Goal: Task Accomplishment & Management: Use online tool/utility

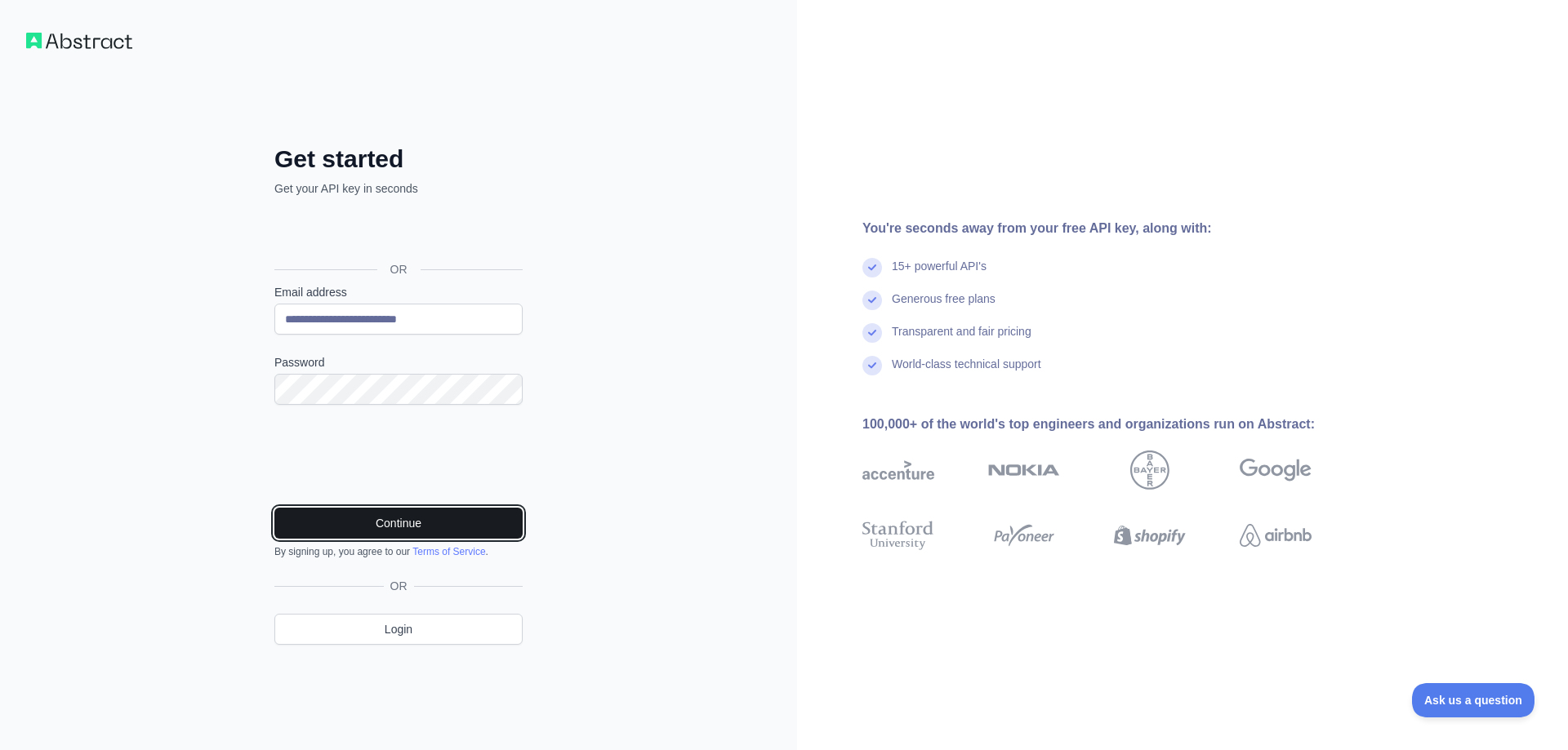
click at [342, 528] on button "Continue" at bounding box center [398, 522] width 248 height 31
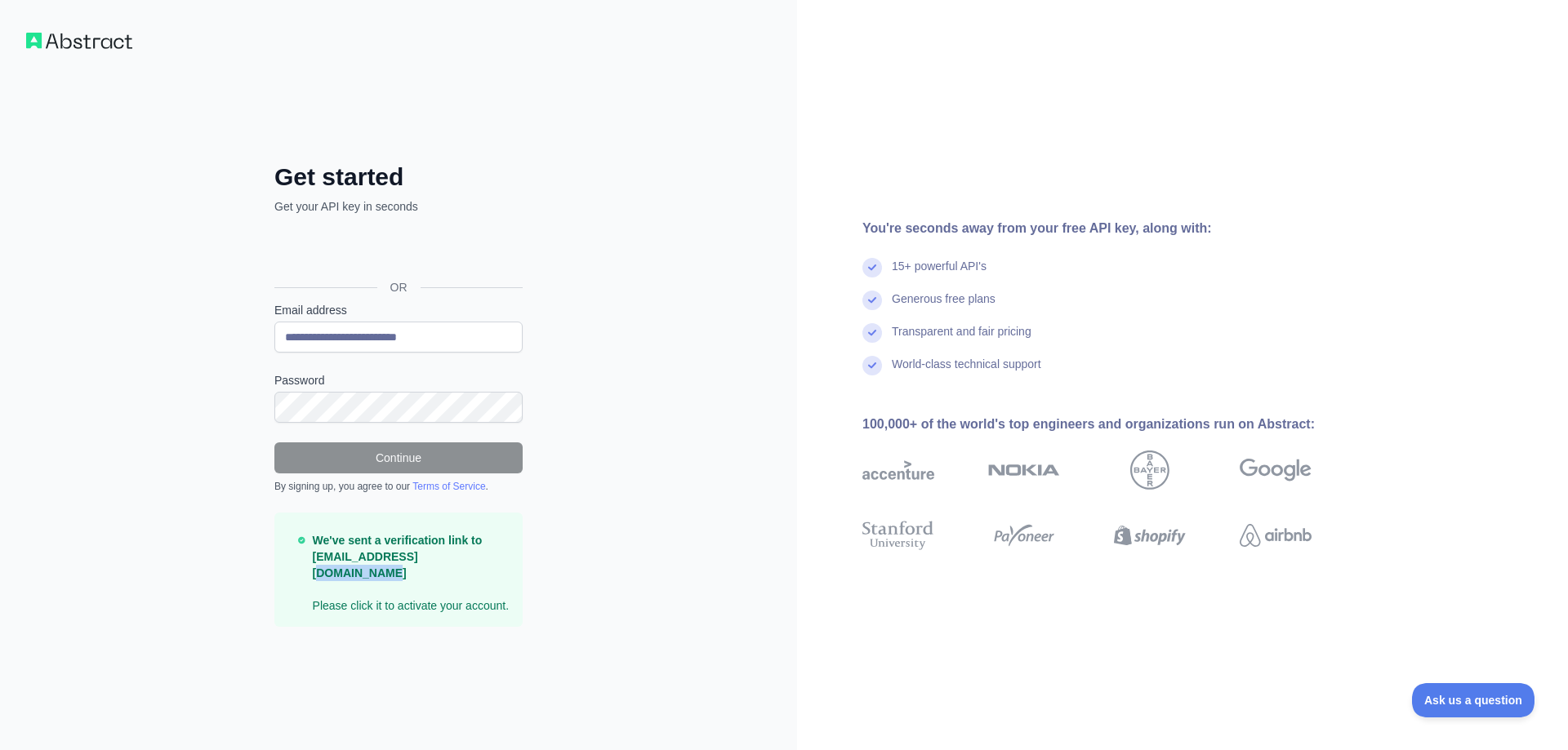
drag, startPoint x: 421, startPoint y: 565, endPoint x: 499, endPoint y: 566, distance: 78.0
click at [496, 566] on p "We've sent a verification link to [EMAIL_ADDRESS][DOMAIN_NAME] Please click it …" at bounding box center [411, 572] width 196 height 82
click at [631, 497] on div "**********" at bounding box center [398, 375] width 797 height 750
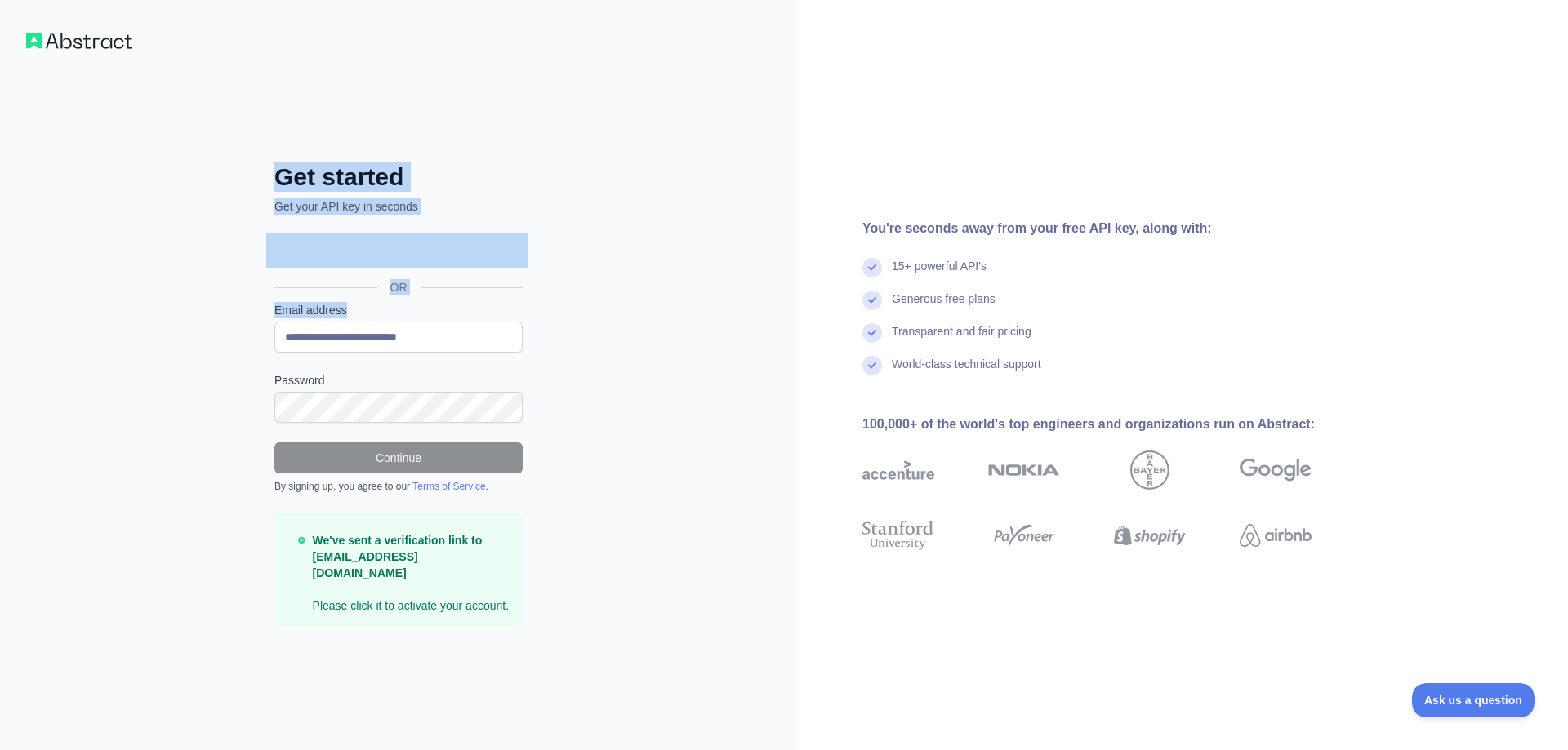
drag, startPoint x: 262, startPoint y: 190, endPoint x: 702, endPoint y: 347, distance: 467.2
click at [702, 347] on div "**********" at bounding box center [398, 375] width 797 height 750
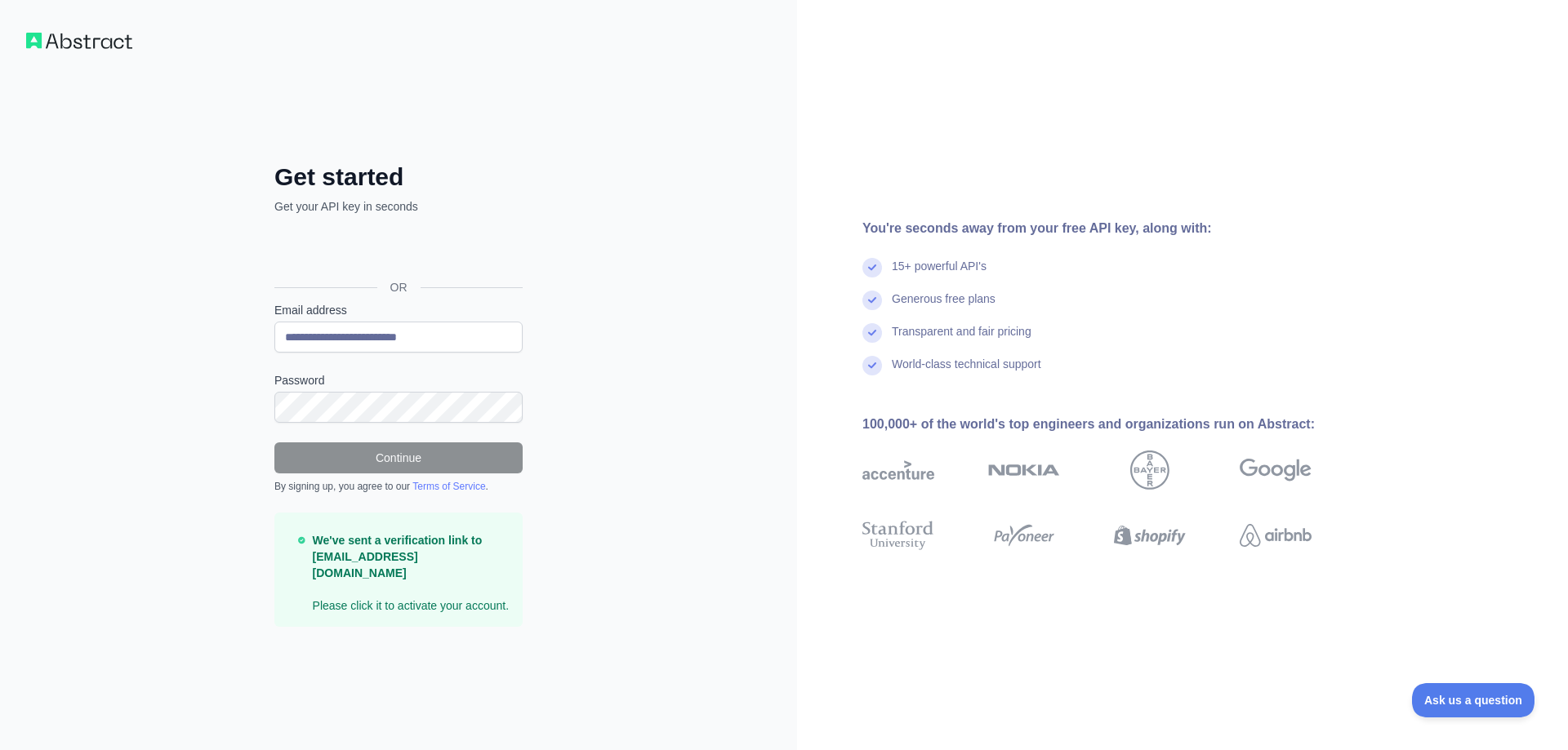
click at [702, 347] on div "**********" at bounding box center [398, 375] width 797 height 750
click at [619, 125] on div "**********" at bounding box center [398, 375] width 797 height 750
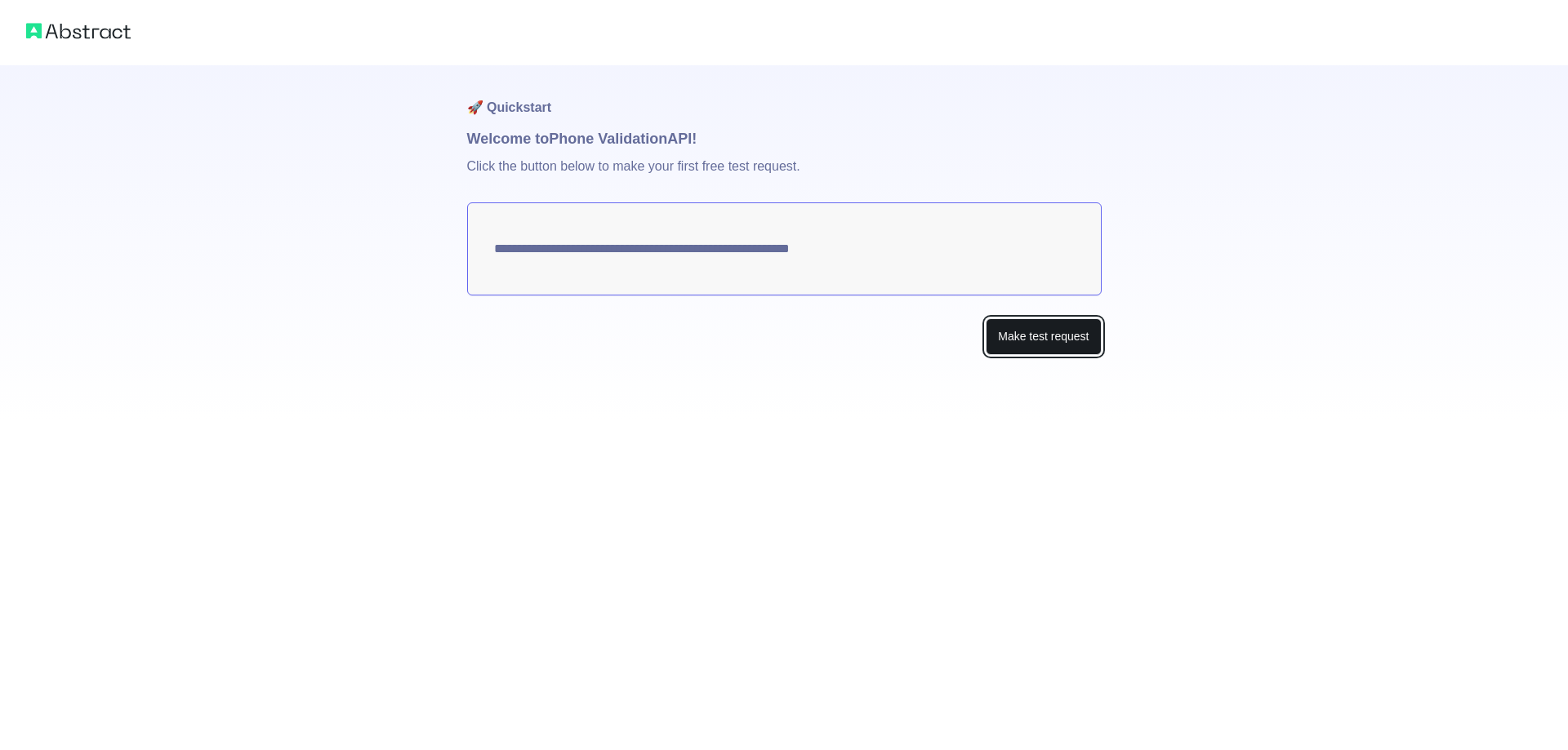
click at [1017, 338] on button "Make test request" at bounding box center [1043, 336] width 116 height 37
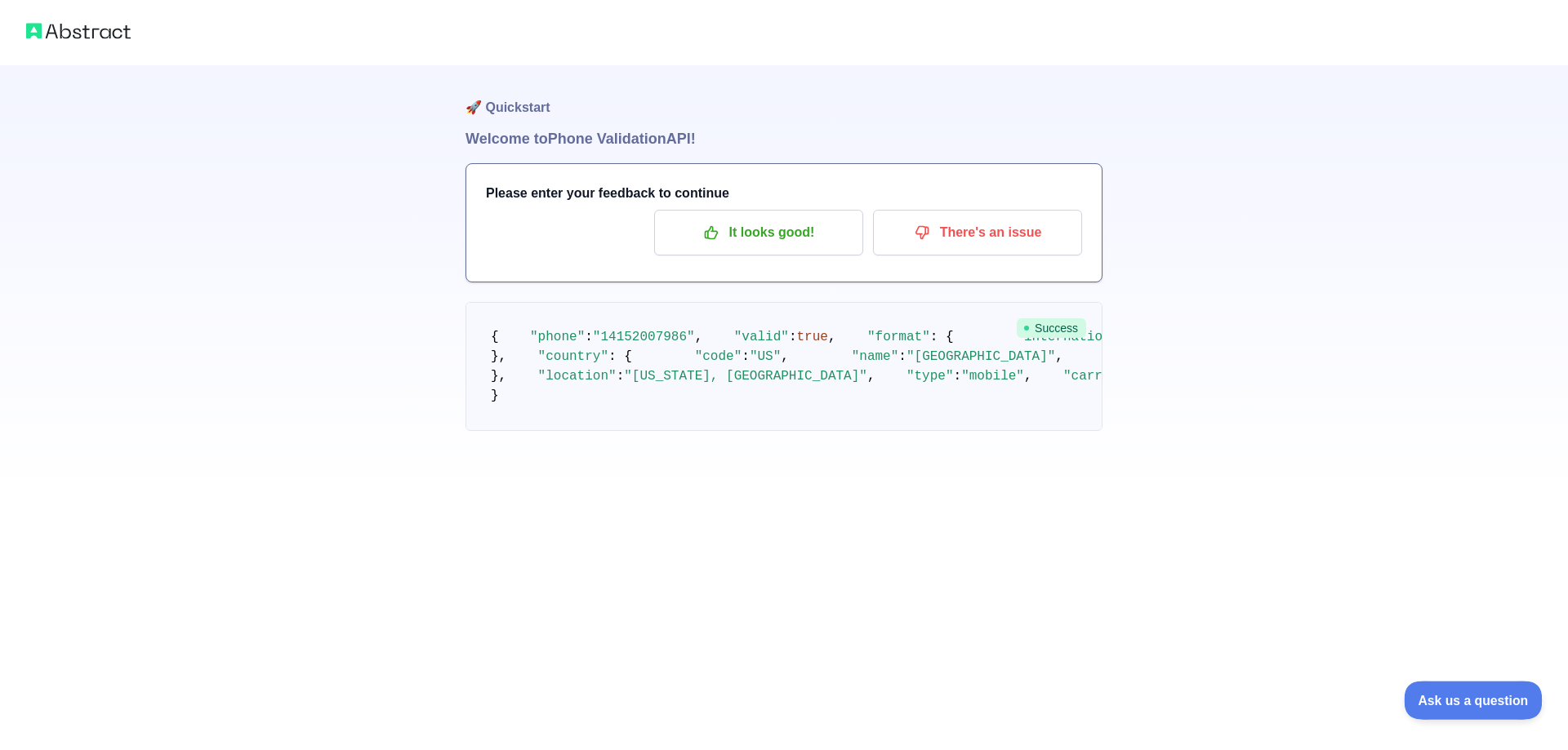
click at [1451, 705] on button "Ask us a question" at bounding box center [1464, 698] width 122 height 35
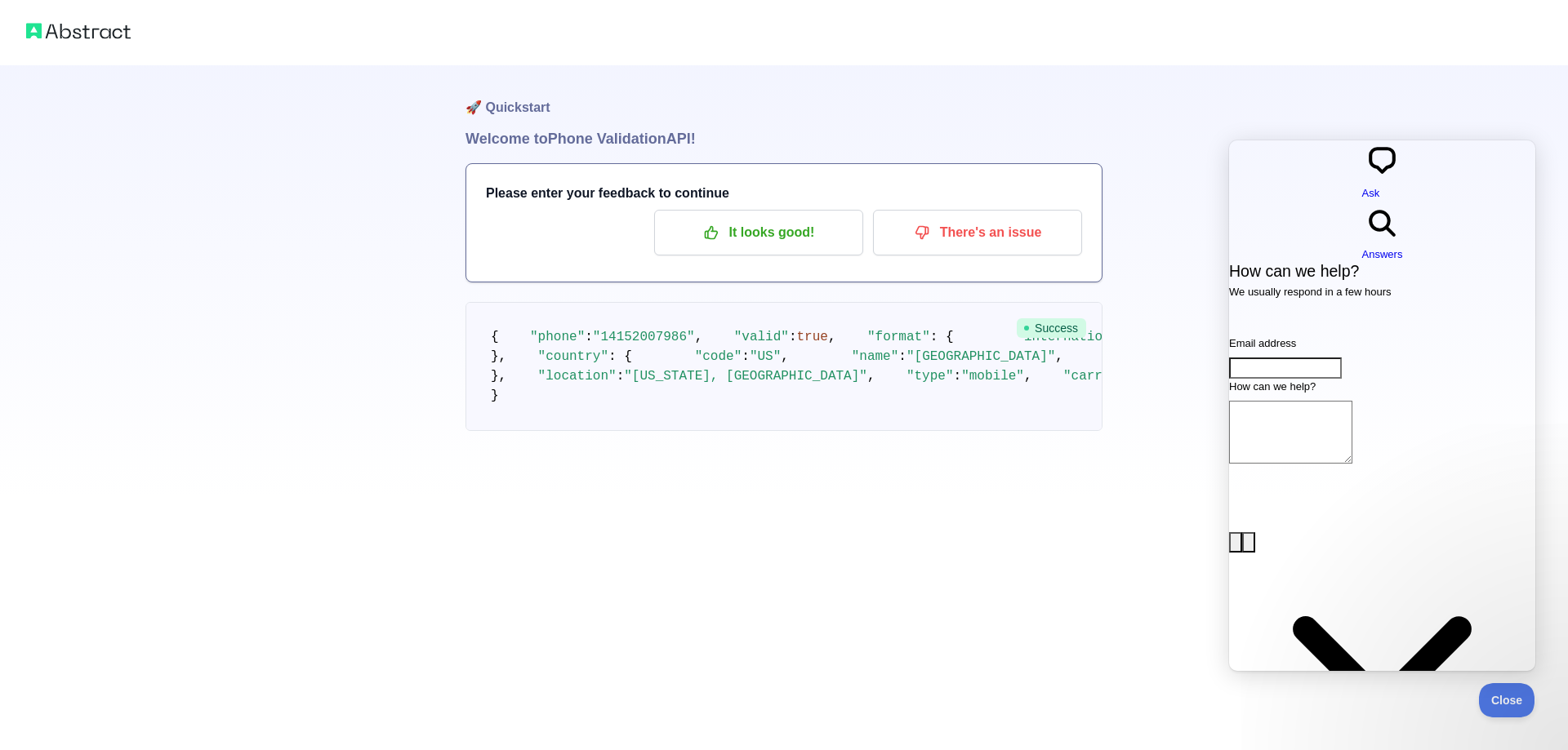
click at [1177, 233] on div "🚀 Quickstart Welcome to Phone Validation API! Please enter your feedback to con…" at bounding box center [784, 248] width 1568 height 496
click at [348, 236] on div "🚀 Quickstart Welcome to Phone Validation API! Please enter your feedback to con…" at bounding box center [784, 248] width 1568 height 496
drag, startPoint x: 693, startPoint y: 417, endPoint x: 762, endPoint y: 420, distance: 69.1
click at [1141, 344] on span ""+14152007986"" at bounding box center [1204, 337] width 125 height 15
copy span "4152007986"
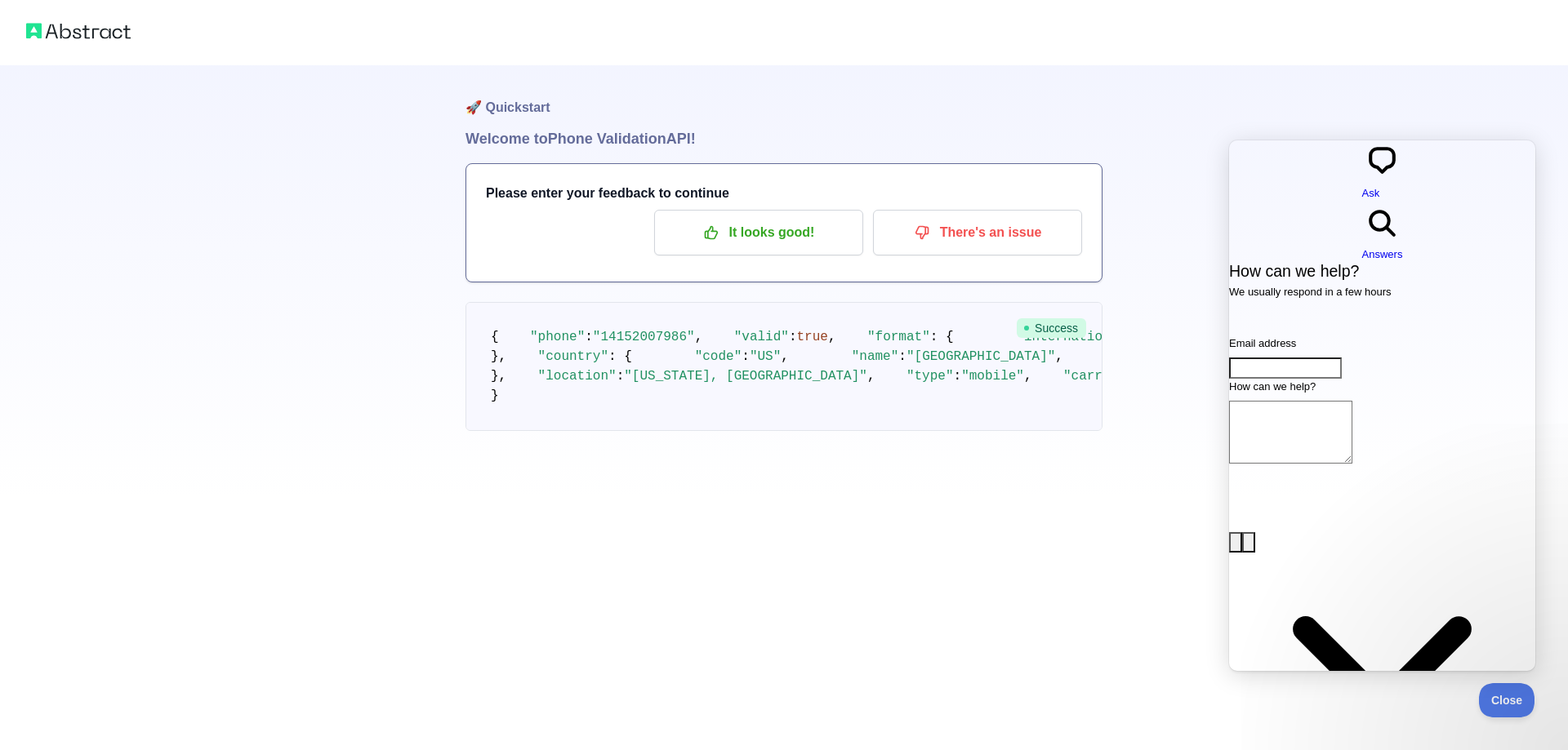
click at [274, 206] on div "🚀 Quickstart Welcome to Phone Validation API! Please enter your feedback to con…" at bounding box center [784, 248] width 1568 height 496
click at [74, 38] on img at bounding box center [78, 31] width 105 height 23
click at [109, 31] on img at bounding box center [78, 31] width 105 height 23
click at [1487, 697] on span "Close" at bounding box center [1502, 698] width 55 height 12
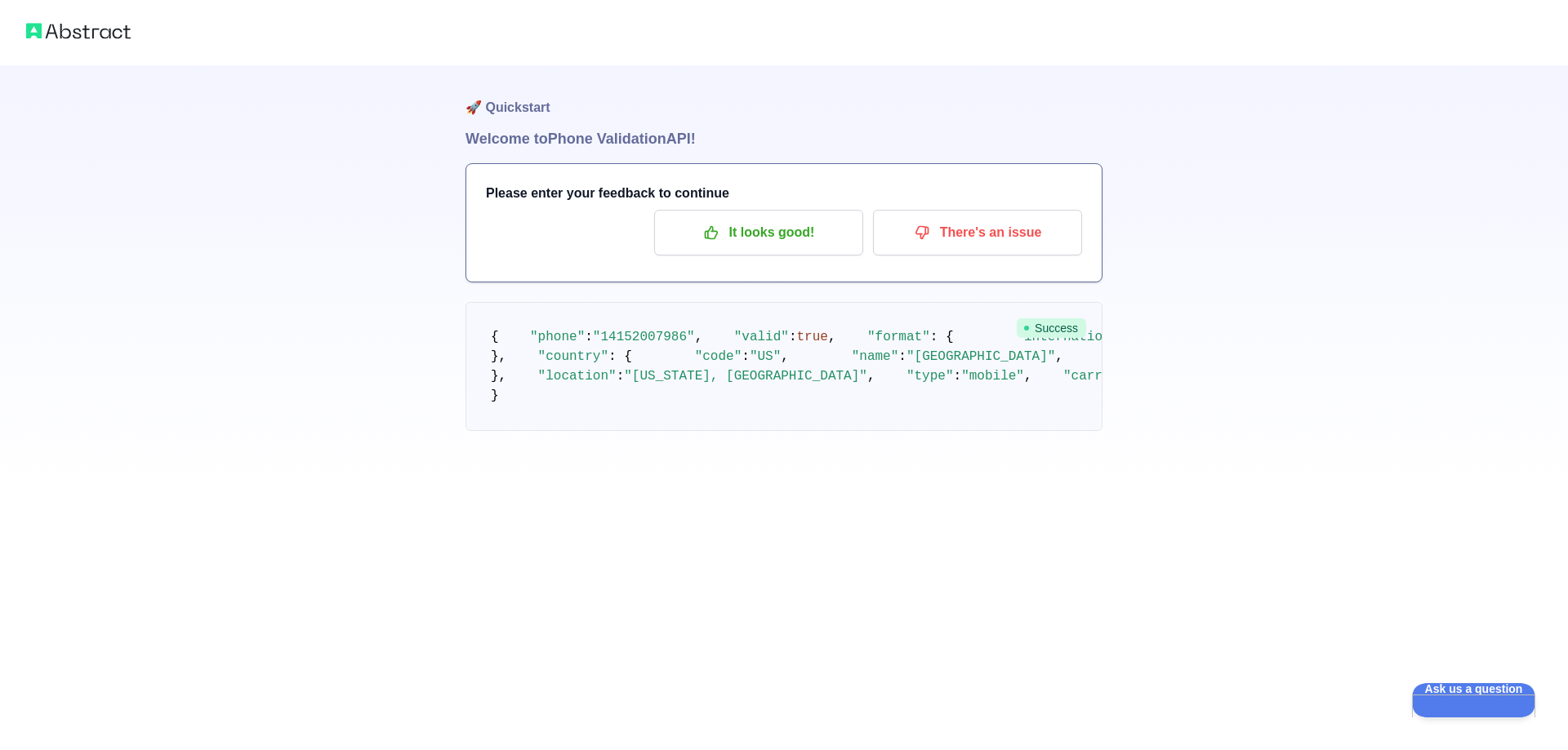
click at [1256, 383] on div "🚀 Quickstart Welcome to Phone Validation API! Please enter your feedback to con…" at bounding box center [784, 248] width 1568 height 496
click at [746, 233] on p "It looks good!" at bounding box center [758, 233] width 185 height 28
click at [1228, 334] on div "🚀 Quickstart Welcome to Phone Validation API! Please enter your feedback to con…" at bounding box center [784, 248] width 1568 height 496
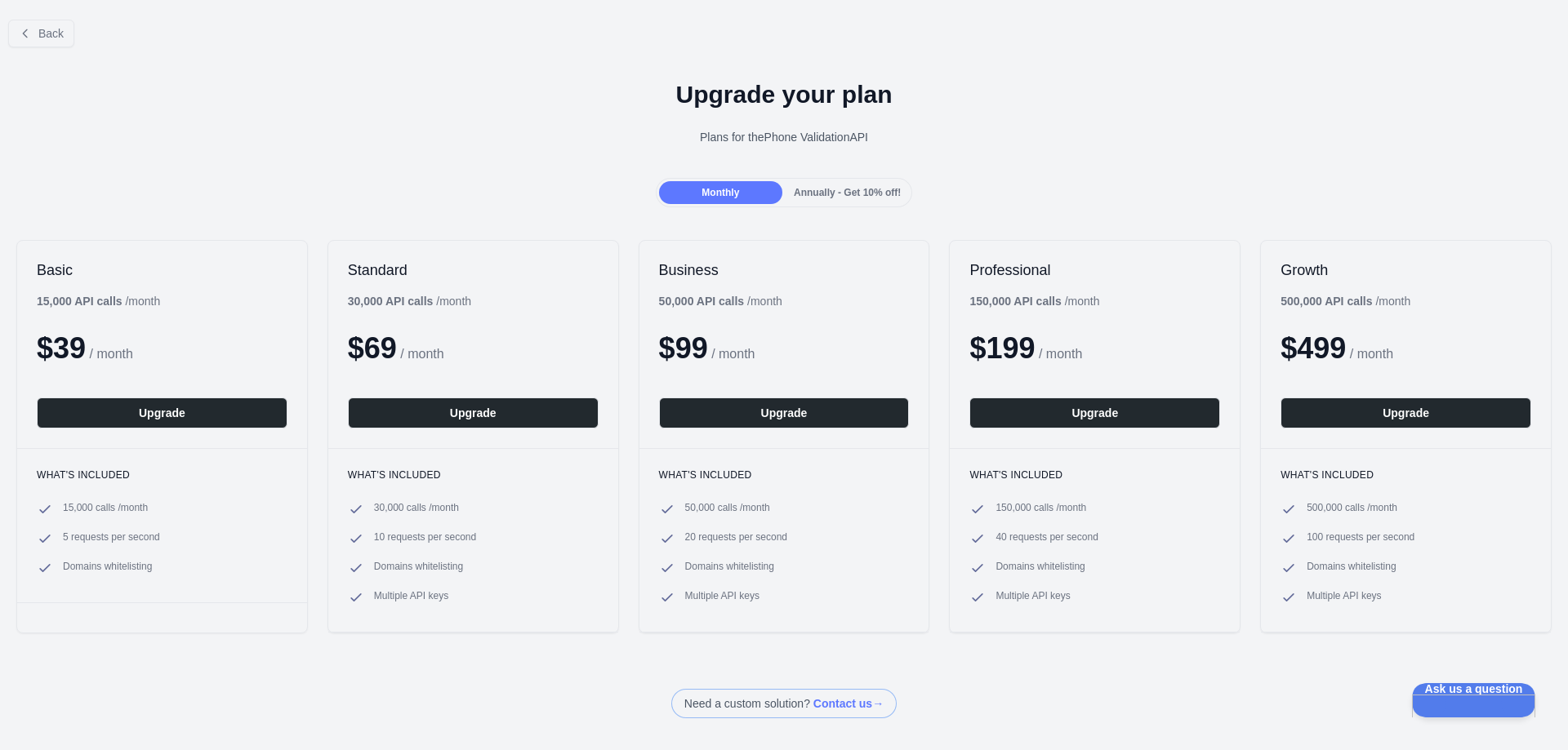
click at [389, 100] on h1 "Upgrade your plan" at bounding box center [783, 95] width 1541 height 30
click at [34, 32] on button "Back" at bounding box center [40, 34] width 66 height 28
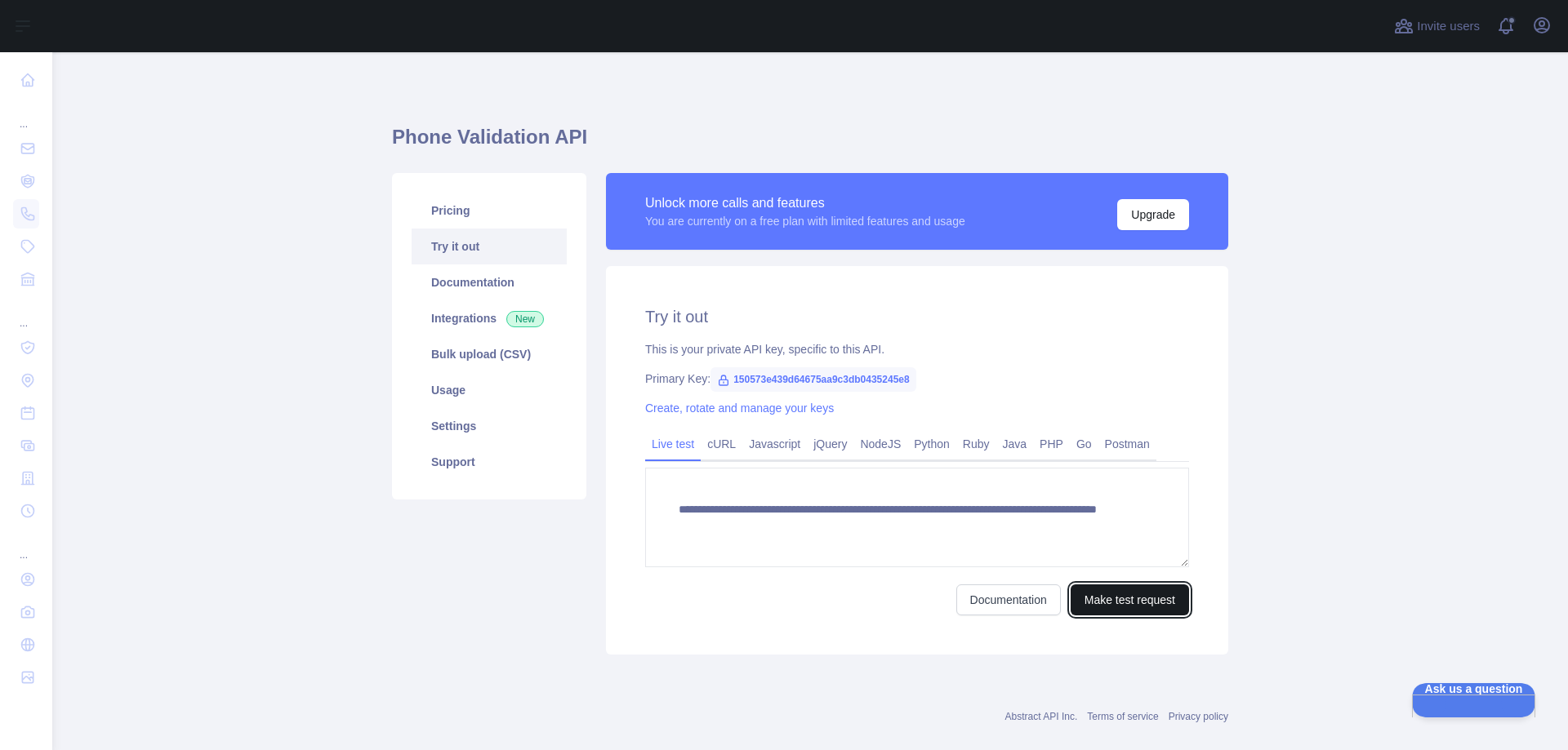
click at [1088, 607] on button "Make test request" at bounding box center [1130, 599] width 118 height 31
